Goal: Task Accomplishment & Management: Complete application form

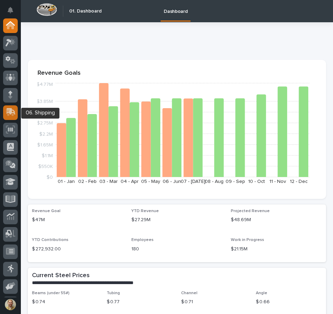
click at [6, 113] on icon at bounding box center [11, 112] width 10 height 8
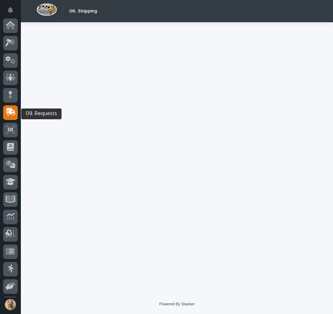
scroll to position [52, 0]
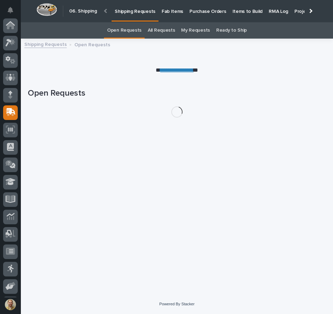
scroll to position [52, 0]
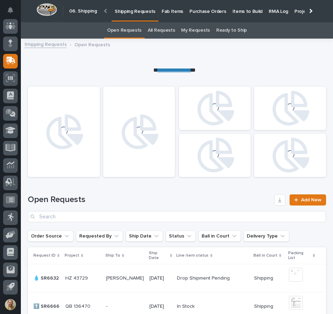
click at [237, 8] on p "Items to Build" at bounding box center [248, 7] width 30 height 15
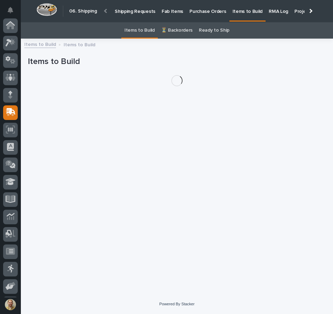
scroll to position [52, 0]
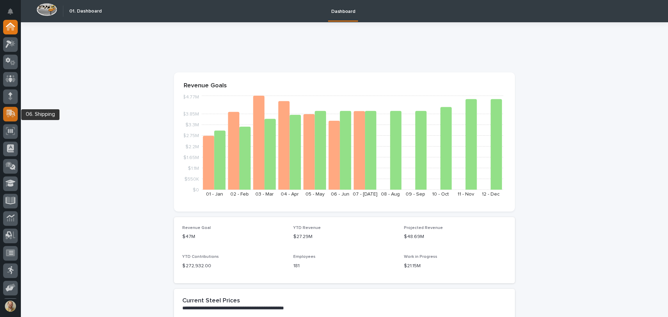
click at [15, 118] on icon at bounding box center [11, 114] width 10 height 8
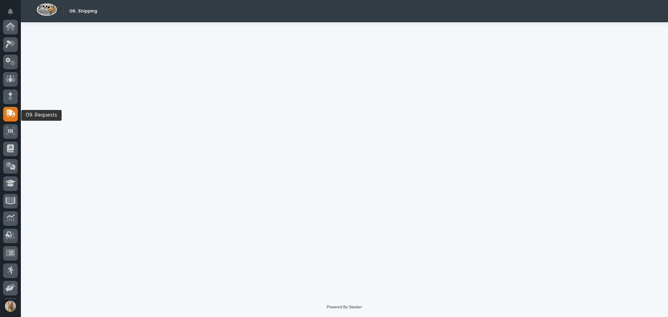
scroll to position [52, 0]
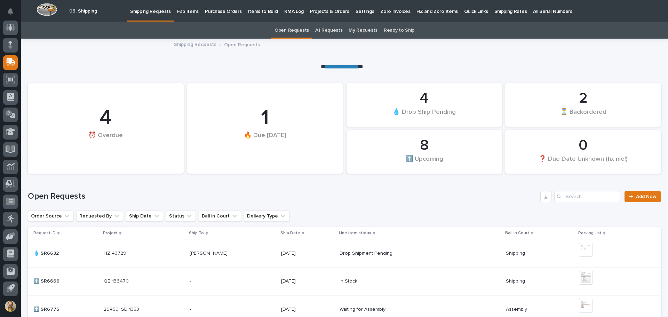
click at [326, 29] on link "All Requests" at bounding box center [328, 30] width 27 height 16
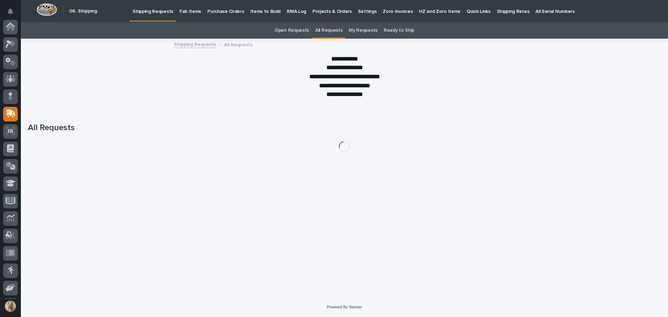
scroll to position [52, 0]
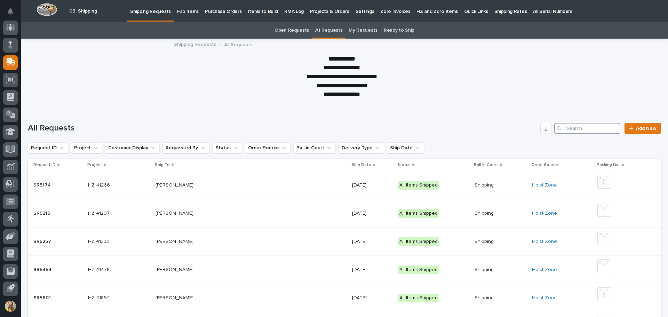
click at [571, 127] on input "Search" at bounding box center [587, 128] width 66 height 11
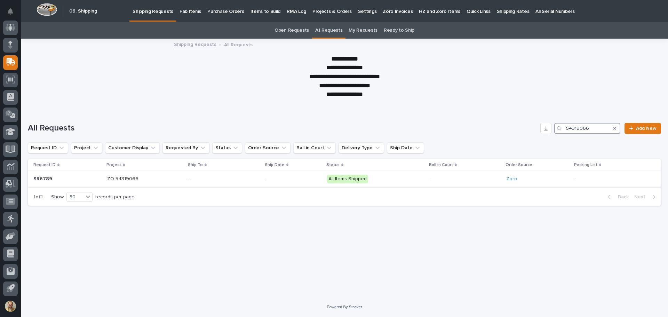
type input "54319066"
click at [168, 174] on div "ZO 54319066 ZO 54319066" at bounding box center [145, 178] width 76 height 11
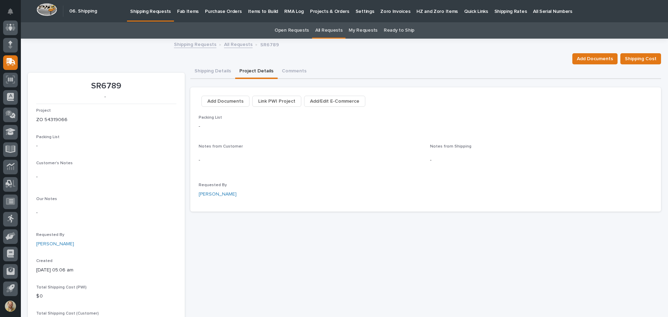
click at [254, 69] on button "Project Details" at bounding box center [256, 71] width 42 height 15
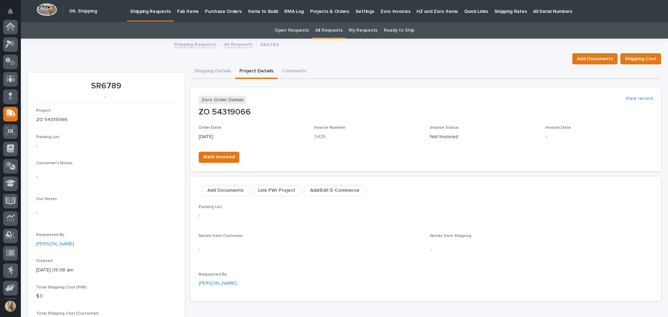
click at [512, 227] on div "Packing List - Notes from Customer - Notes from Shipping - Requested By Ken Ove…" at bounding box center [426, 249] width 454 height 88
click at [194, 41] on link "Shipping Requests" at bounding box center [195, 44] width 42 height 8
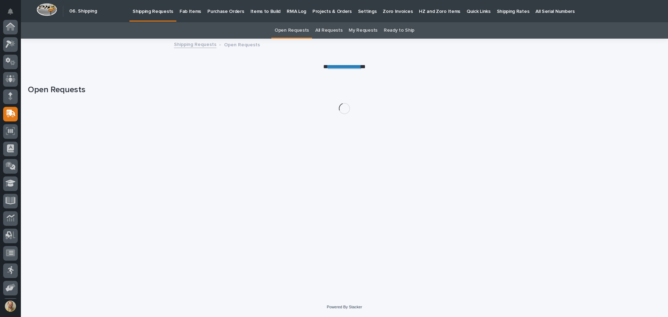
scroll to position [52, 0]
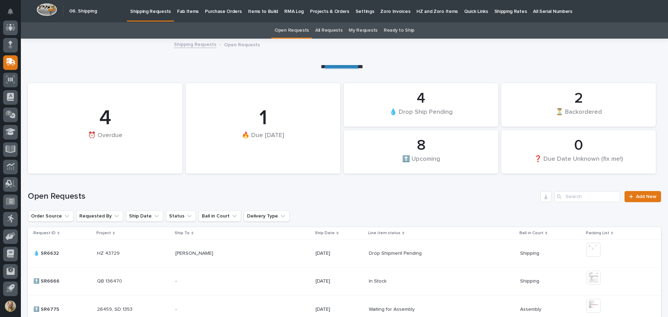
click at [470, 207] on div "Open Requests Add New" at bounding box center [344, 193] width 633 height 33
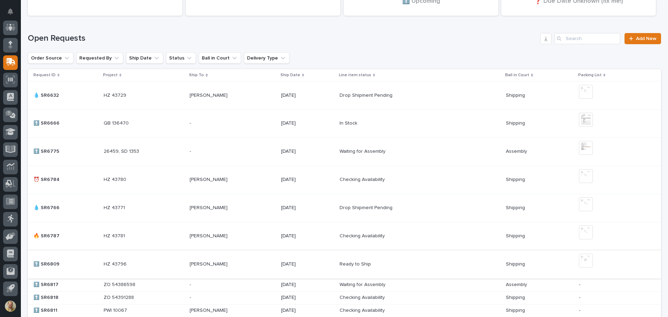
scroll to position [174, 0]
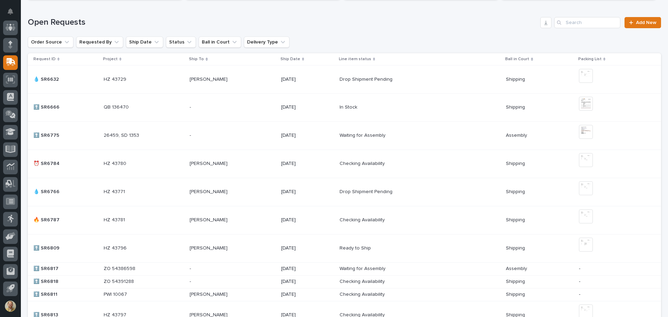
click at [483, 17] on div "Open Requests Add New" at bounding box center [344, 22] width 633 height 11
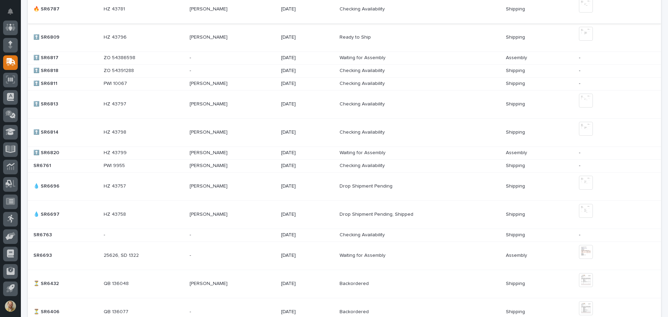
scroll to position [391, 0]
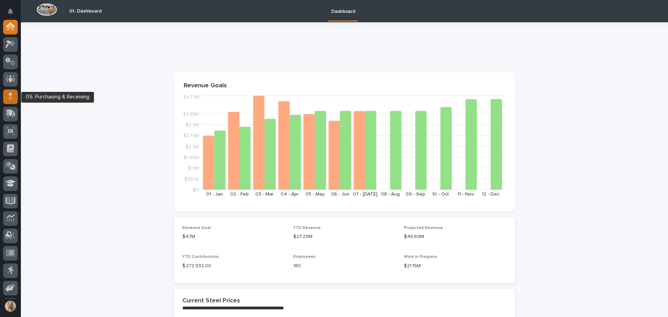
click at [8, 96] on div at bounding box center [10, 96] width 15 height 15
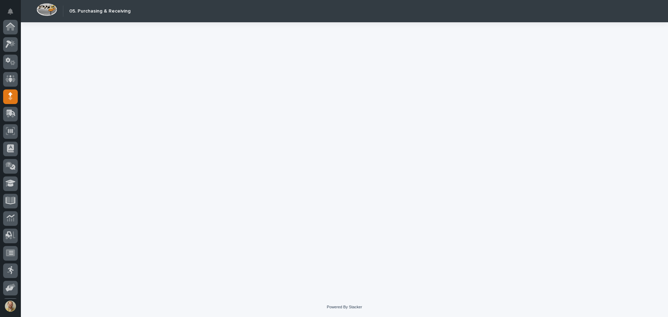
scroll to position [52, 0]
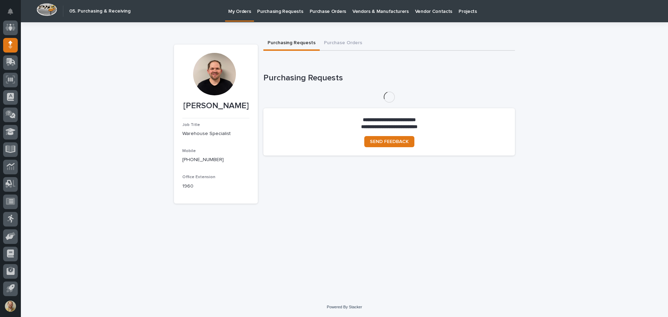
click at [291, 12] on p "Purchasing Requests" at bounding box center [280, 7] width 46 height 15
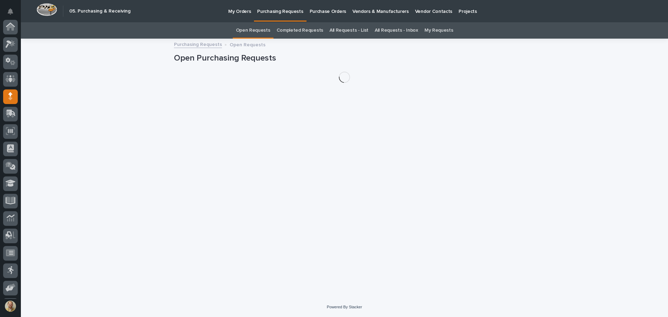
scroll to position [52, 0]
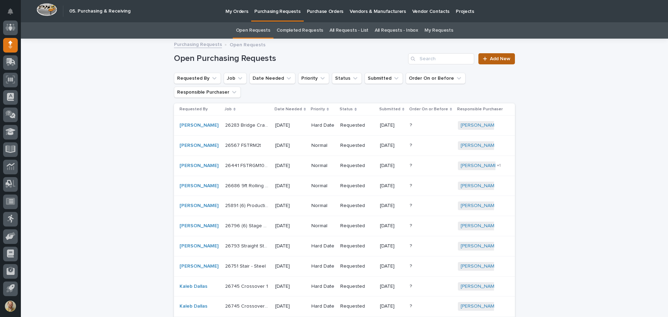
click at [502, 59] on span "Add New" at bounding box center [500, 58] width 21 height 5
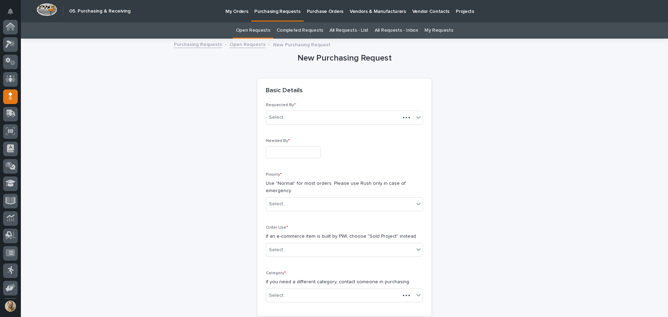
scroll to position [52, 0]
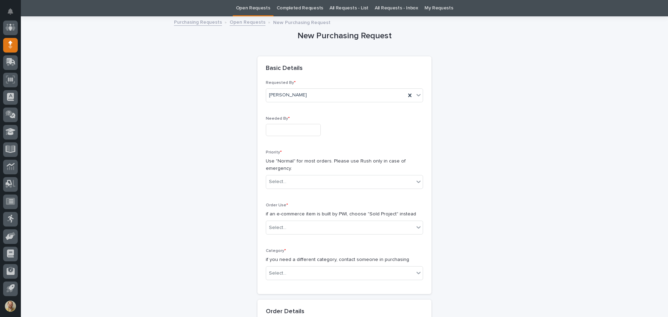
click at [290, 137] on div "Needed By *" at bounding box center [344, 128] width 157 height 25
click at [292, 135] on input "text" at bounding box center [293, 130] width 55 height 12
click at [321, 24] on button "Next Month" at bounding box center [322, 22] width 11 height 11
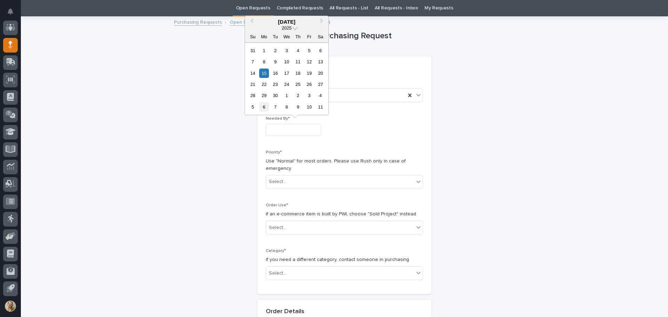
click at [264, 108] on div "6" at bounding box center [263, 106] width 9 height 9
type input "**********"
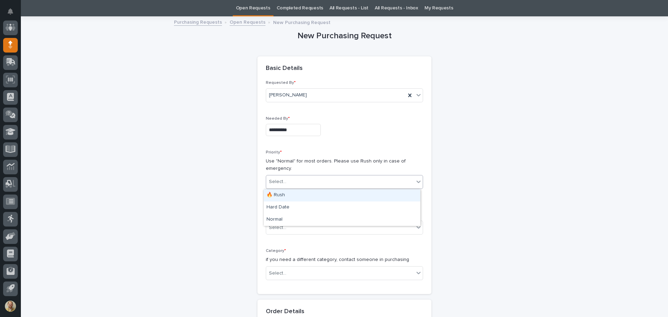
click at [297, 182] on div "Select..." at bounding box center [340, 181] width 148 height 11
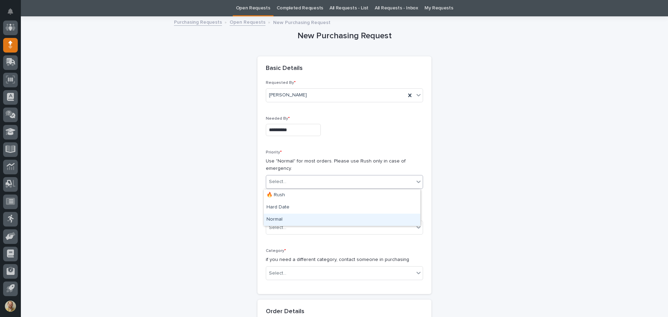
click at [287, 216] on div "Normal" at bounding box center [342, 220] width 157 height 12
click at [283, 227] on div "Select..." at bounding box center [340, 227] width 148 height 11
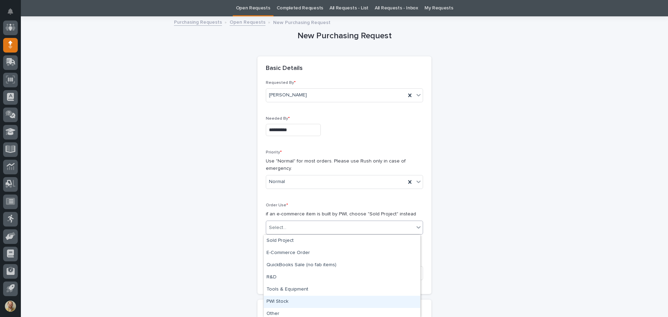
click at [281, 298] on div "PWI Stock" at bounding box center [342, 302] width 157 height 12
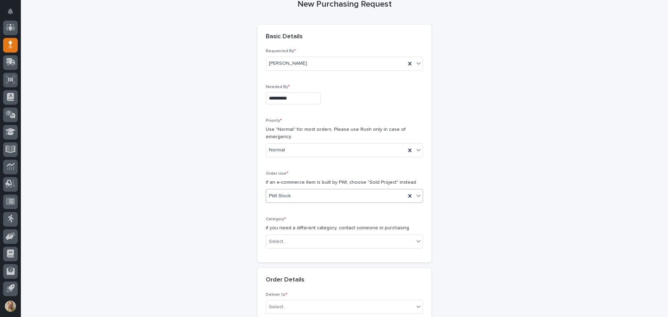
scroll to position [92, 0]
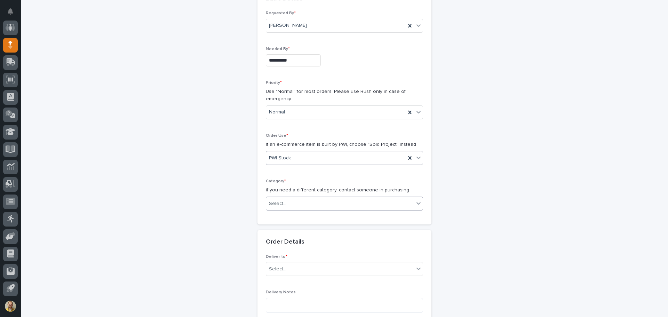
drag, startPoint x: 281, startPoint y: 195, endPoint x: 278, endPoint y: 205, distance: 10.5
click at [281, 196] on div "Category * if you need a different category, contact someone in purchasing Sele…" at bounding box center [344, 197] width 157 height 37
click at [278, 207] on div "Select..." at bounding box center [277, 203] width 17 height 7
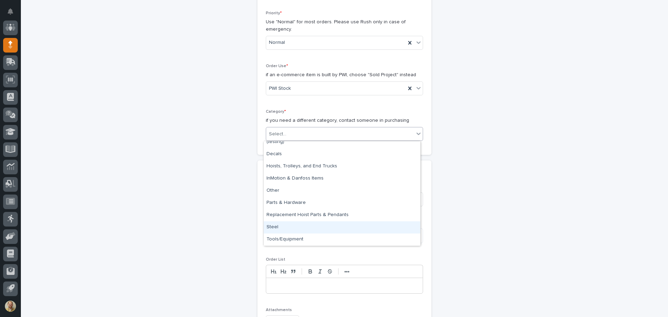
scroll to position [0, 0]
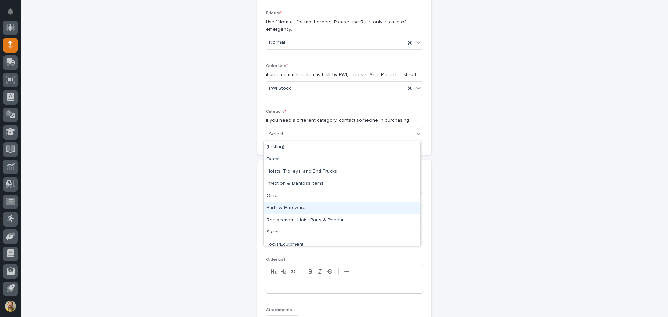
click at [299, 209] on div "Parts & Hardware" at bounding box center [342, 208] width 157 height 12
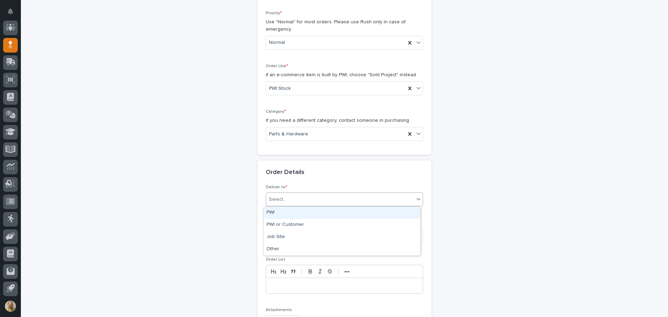
click at [304, 195] on div "Select..." at bounding box center [340, 199] width 148 height 11
click at [298, 214] on div "PWI" at bounding box center [342, 213] width 157 height 12
click at [291, 236] on textarea at bounding box center [344, 235] width 157 height 15
type textarea "**********"
click at [283, 287] on p at bounding box center [344, 285] width 146 height 7
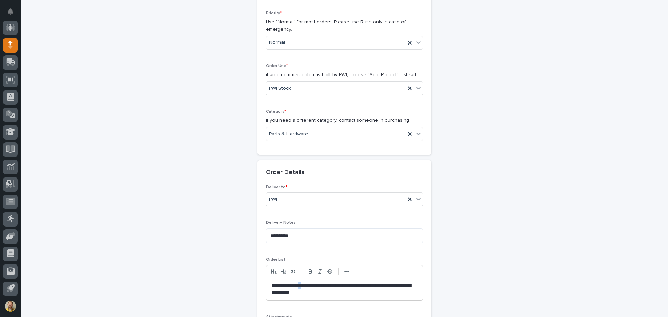
click at [303, 284] on p "**********" at bounding box center [344, 289] width 146 height 14
click at [305, 285] on p "**********" at bounding box center [344, 289] width 146 height 14
click at [317, 291] on p "**********" at bounding box center [344, 289] width 146 height 14
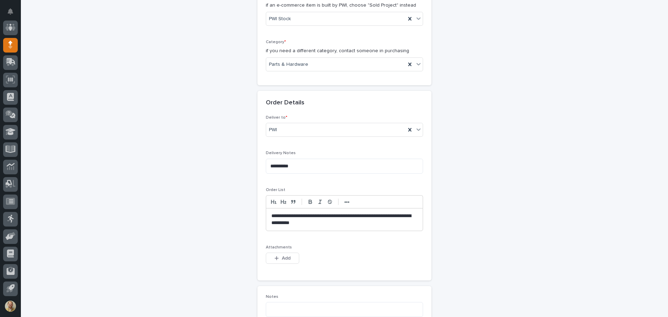
scroll to position [266, 0]
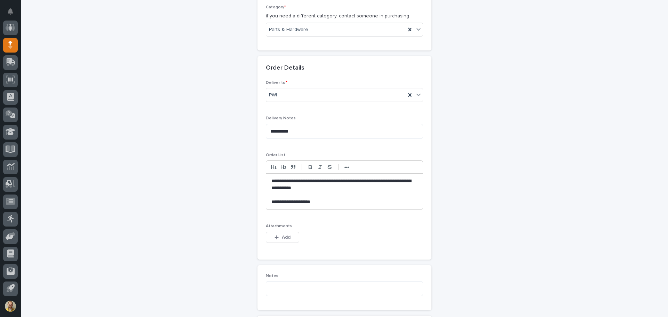
click at [135, 273] on div "**********" at bounding box center [344, 152] width 647 height 758
click at [291, 235] on button "Add" at bounding box center [282, 237] width 33 height 11
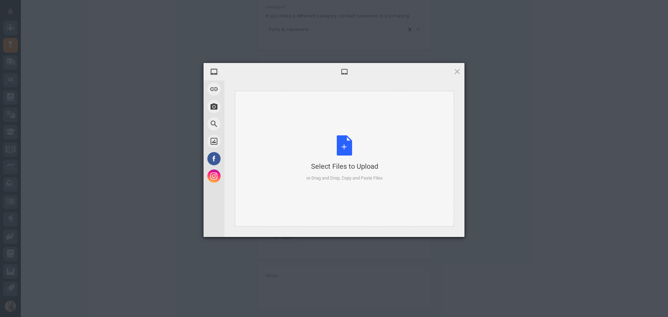
click at [269, 129] on div "Select Files to Upload or Drag and Drop, Copy and Paste Files" at bounding box center [344, 159] width 219 height 136
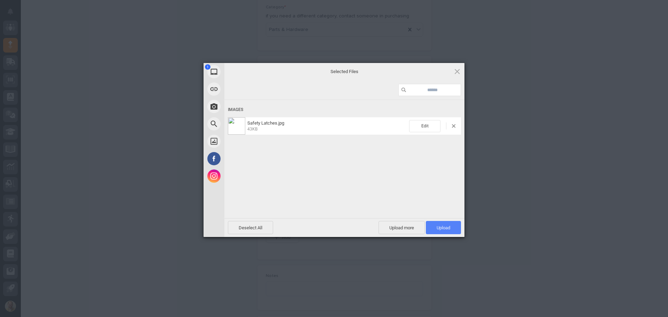
click at [445, 225] on span "Upload 1" at bounding box center [444, 227] width 14 height 5
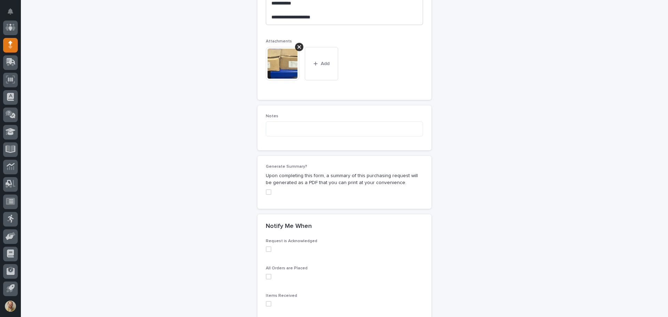
scroll to position [452, 0]
click at [286, 131] on textarea at bounding box center [344, 127] width 157 height 15
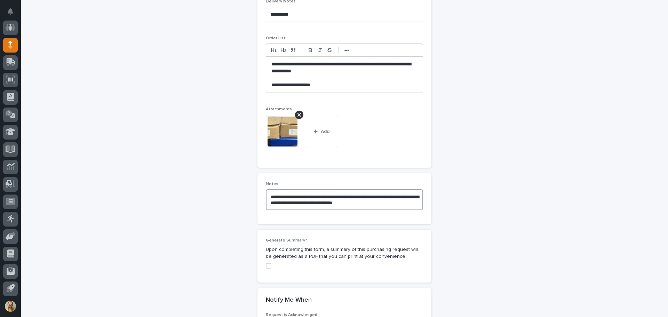
scroll to position [418, 0]
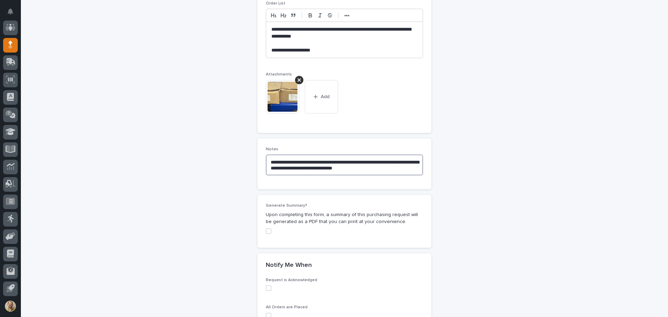
click at [266, 231] on span at bounding box center [269, 231] width 6 height 6
type textarea "**********"
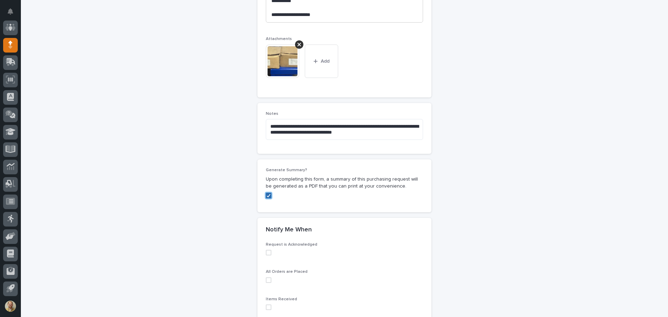
scroll to position [487, 0]
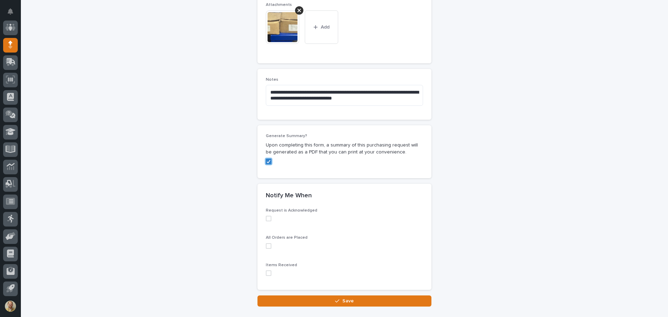
click at [269, 220] on label at bounding box center [344, 219] width 157 height 6
click at [266, 244] on span at bounding box center [269, 246] width 6 height 6
click at [266, 274] on span at bounding box center [269, 273] width 6 height 6
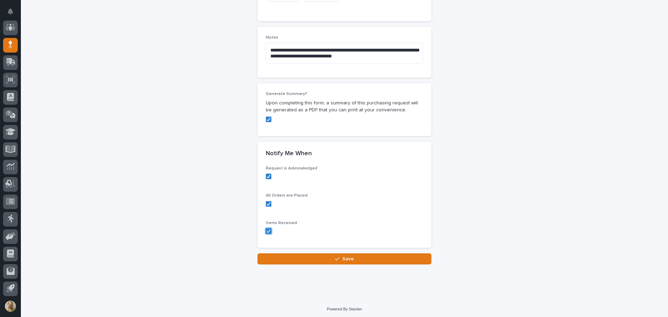
scroll to position [531, 0]
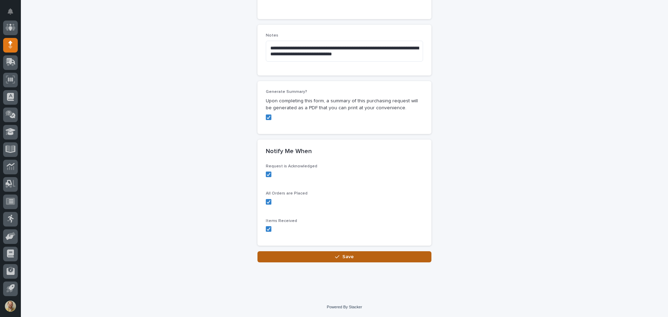
click at [343, 254] on span "Save" at bounding box center [347, 256] width 11 height 5
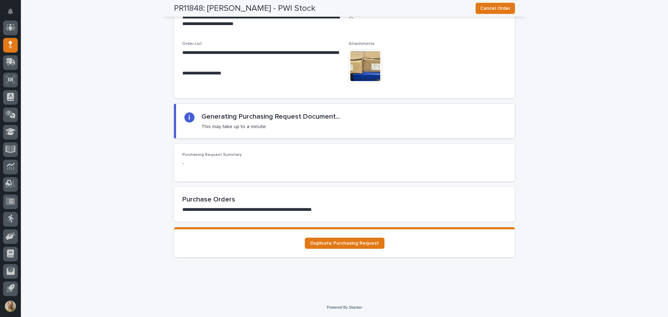
scroll to position [525, 0]
